Goal: Check status: Check status

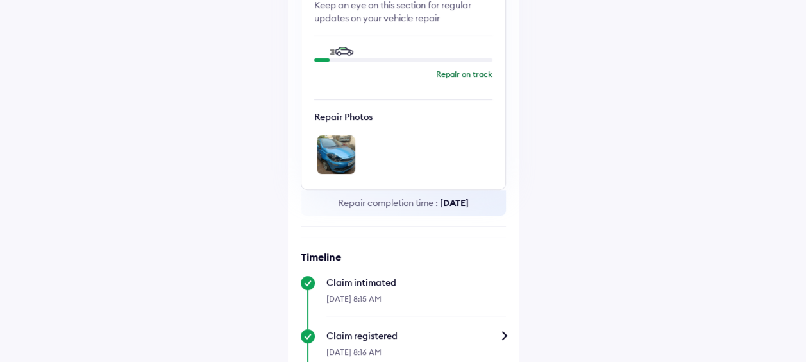
scroll to position [128, 0]
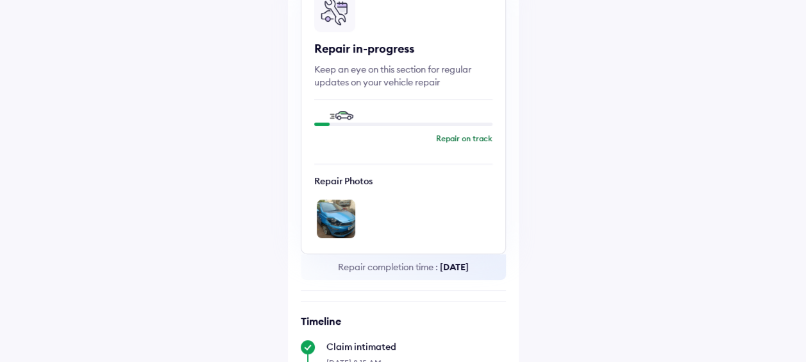
click at [454, 137] on p "Repair on track" at bounding box center [464, 138] width 56 height 10
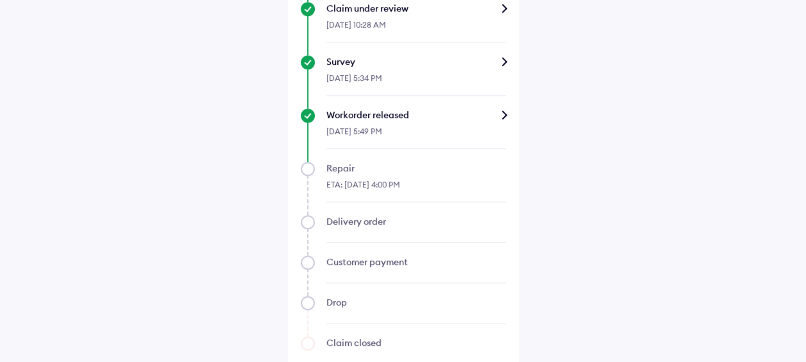
scroll to position [730, 0]
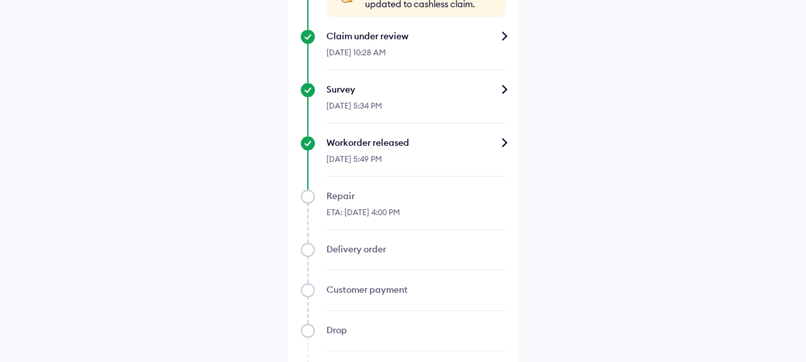
click at [491, 149] on div "Workorder released" at bounding box center [415, 142] width 179 height 13
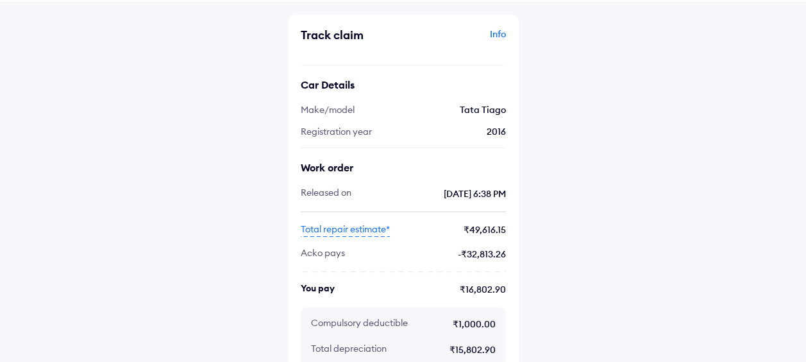
scroll to position [46, 0]
click at [351, 226] on span "Total repair estimate*" at bounding box center [345, 229] width 89 height 14
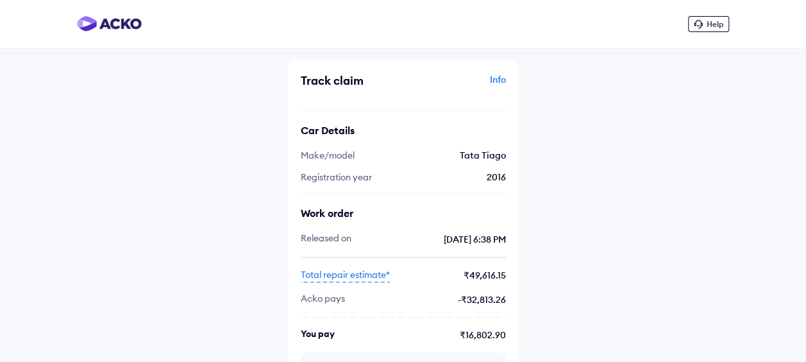
click at [500, 81] on div "Info" at bounding box center [455, 85] width 99 height 24
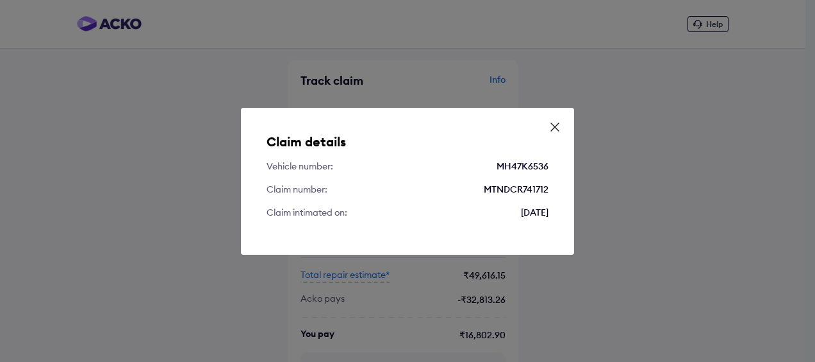
click at [554, 124] on icon at bounding box center [555, 127] width 13 height 13
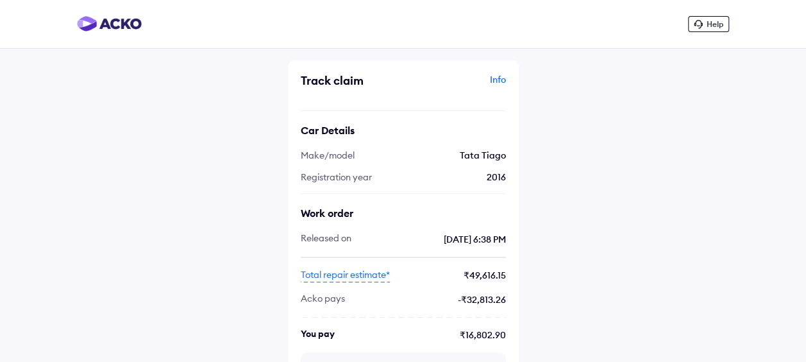
scroll to position [62, 0]
